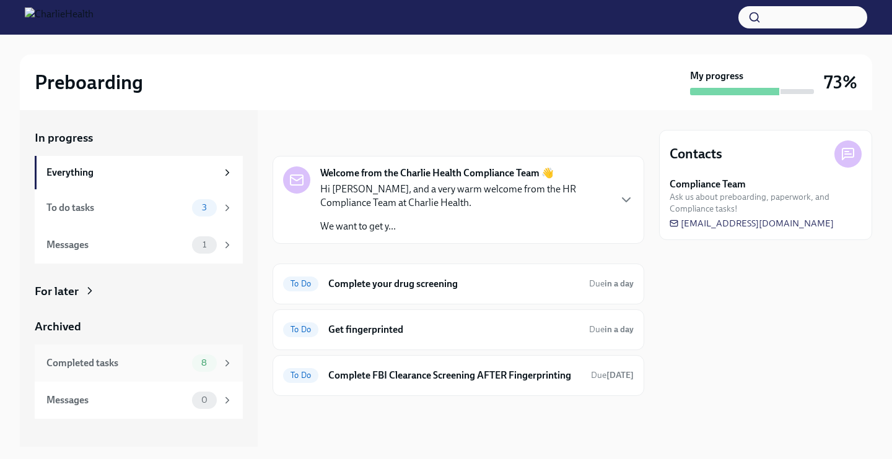
click at [46, 360] on div "Completed tasks 8" at bounding box center [139, 363] width 208 height 37
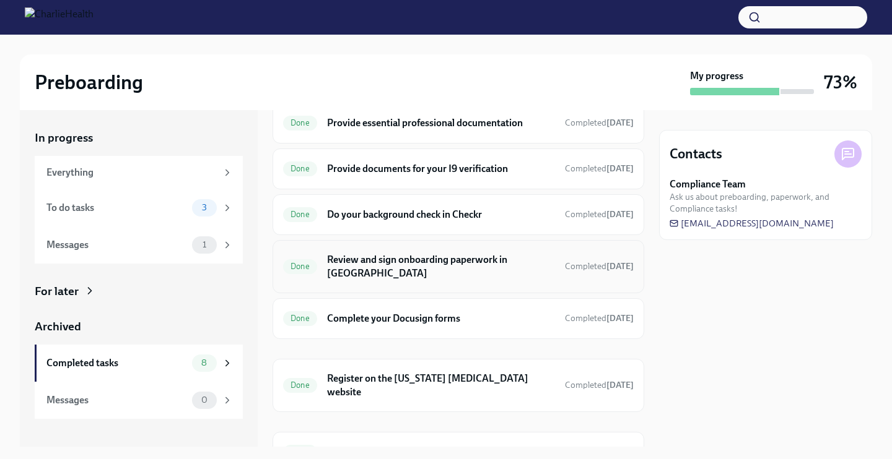
scroll to position [97, 0]
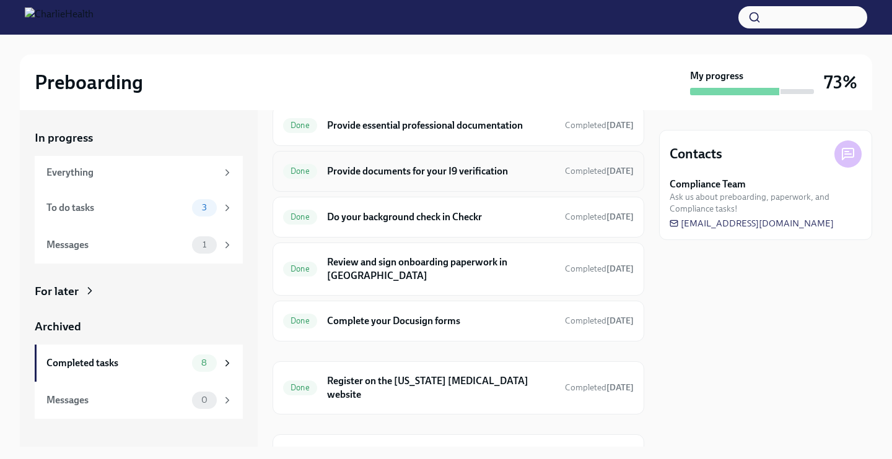
click at [430, 167] on h6 "Provide documents for your I9 verification" at bounding box center [441, 172] width 228 height 14
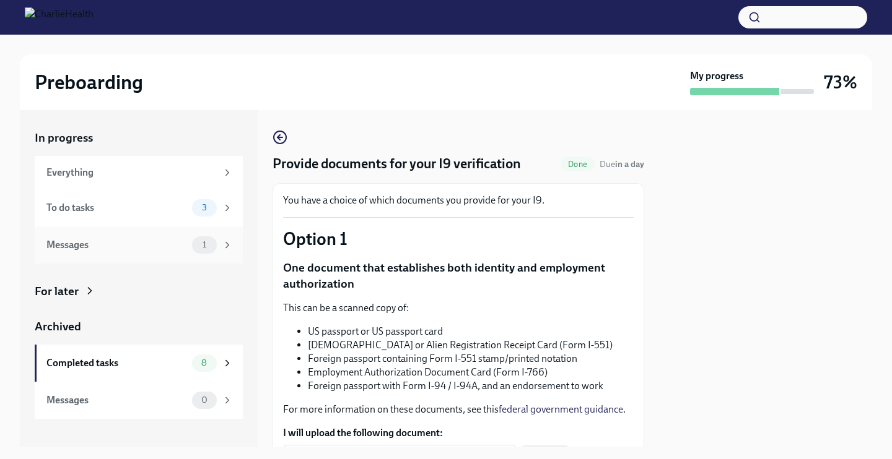
click at [94, 248] on div "Messages" at bounding box center [116, 245] width 141 height 14
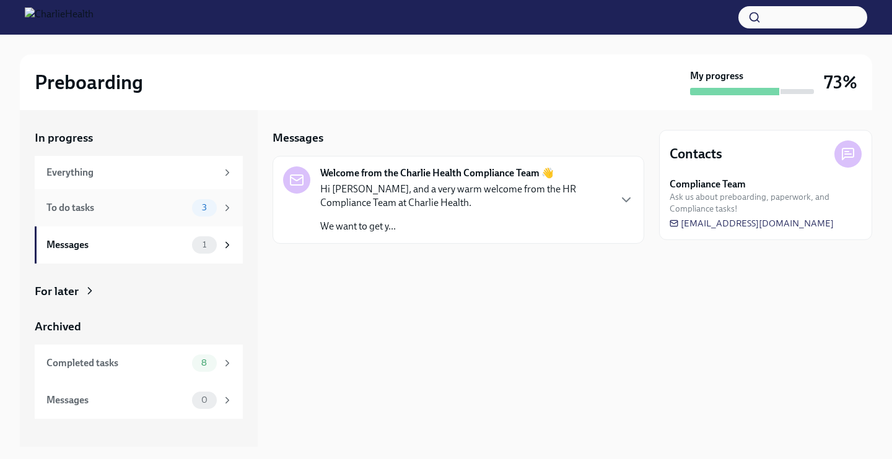
click at [110, 219] on div "To do tasks 3" at bounding box center [139, 207] width 208 height 37
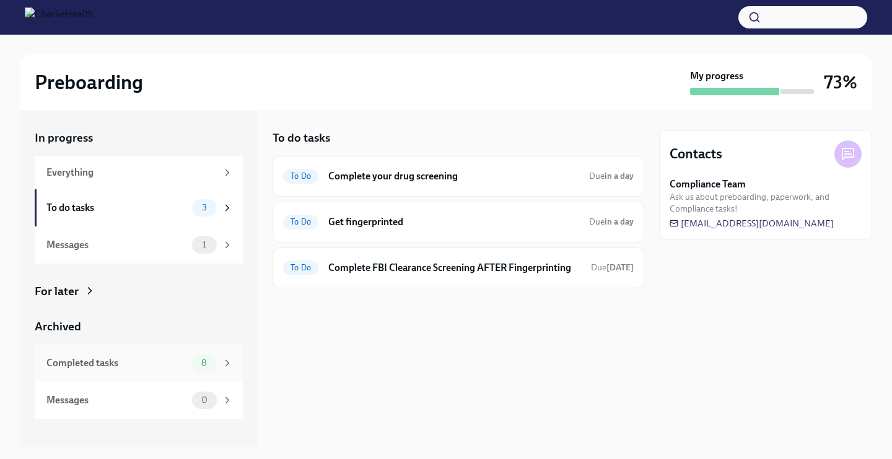
click at [105, 363] on div "Completed tasks" at bounding box center [116, 364] width 141 height 14
